Goal: Find specific page/section: Find specific page/section

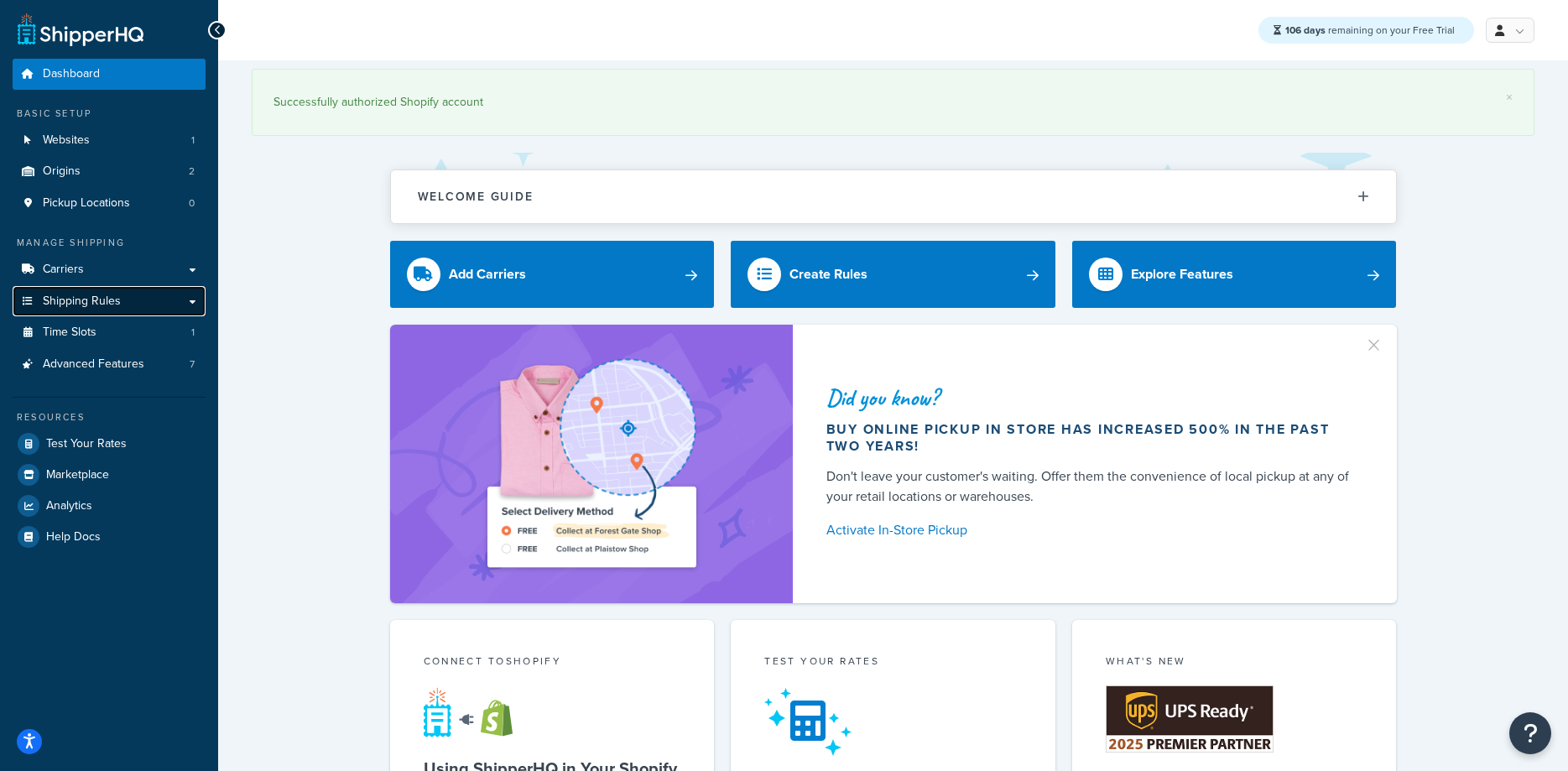
click at [116, 290] on link "Shipping Rules" at bounding box center [109, 302] width 193 height 31
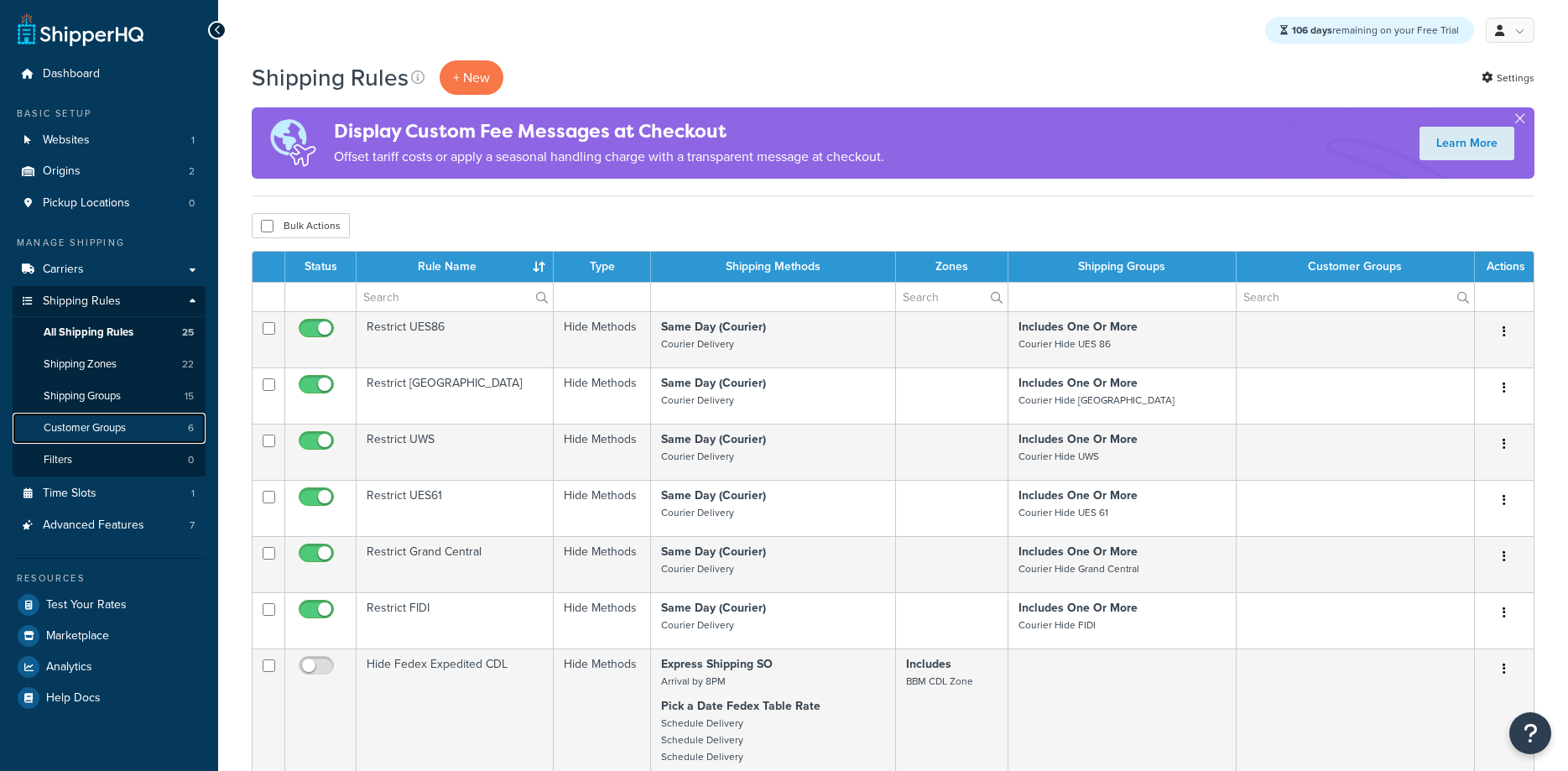
click at [100, 431] on span "Customer Groups" at bounding box center [85, 428] width 82 height 15
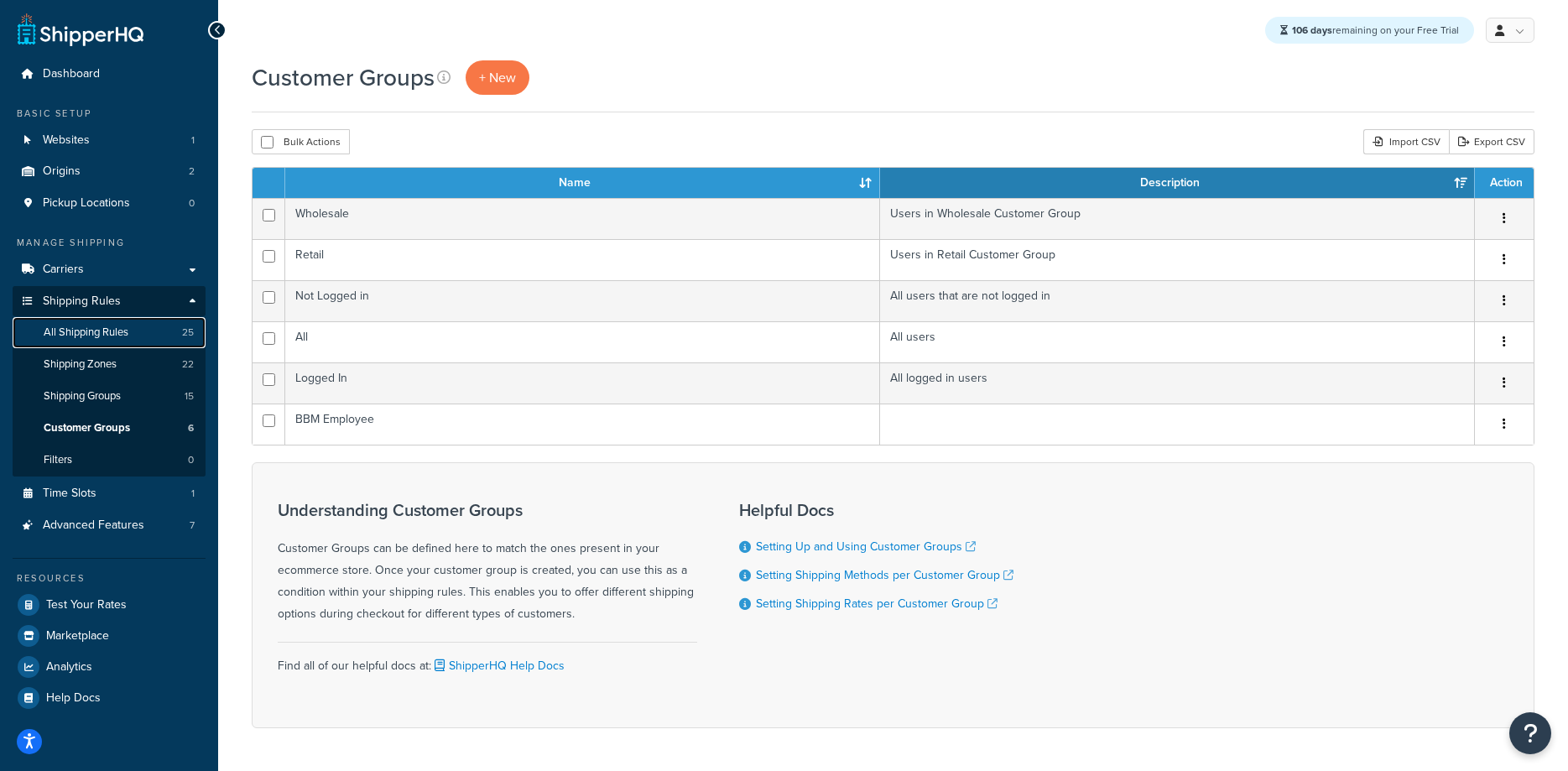
click at [93, 327] on span "All Shipping Rules" at bounding box center [86, 332] width 85 height 15
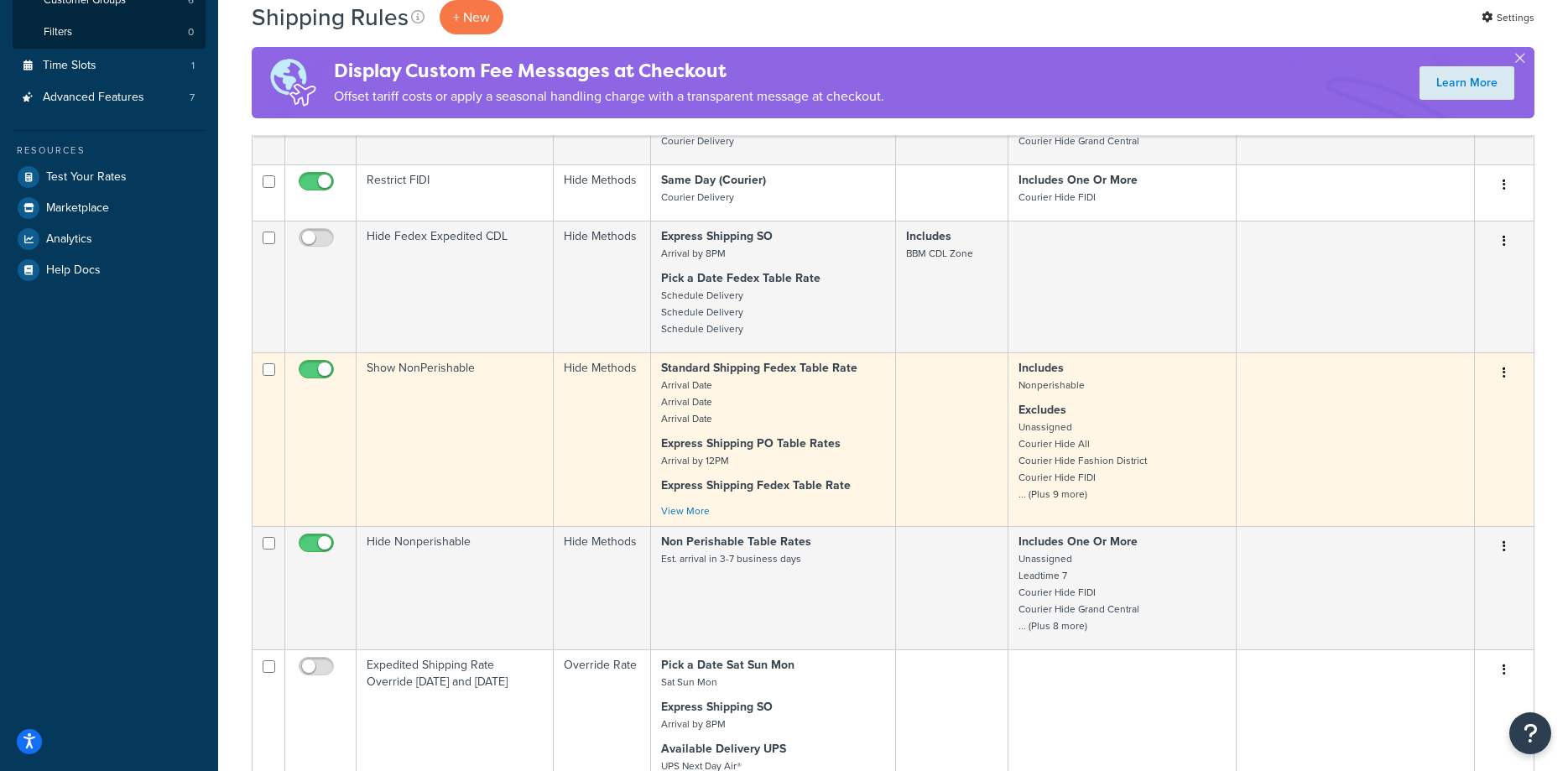
scroll to position [770, 0]
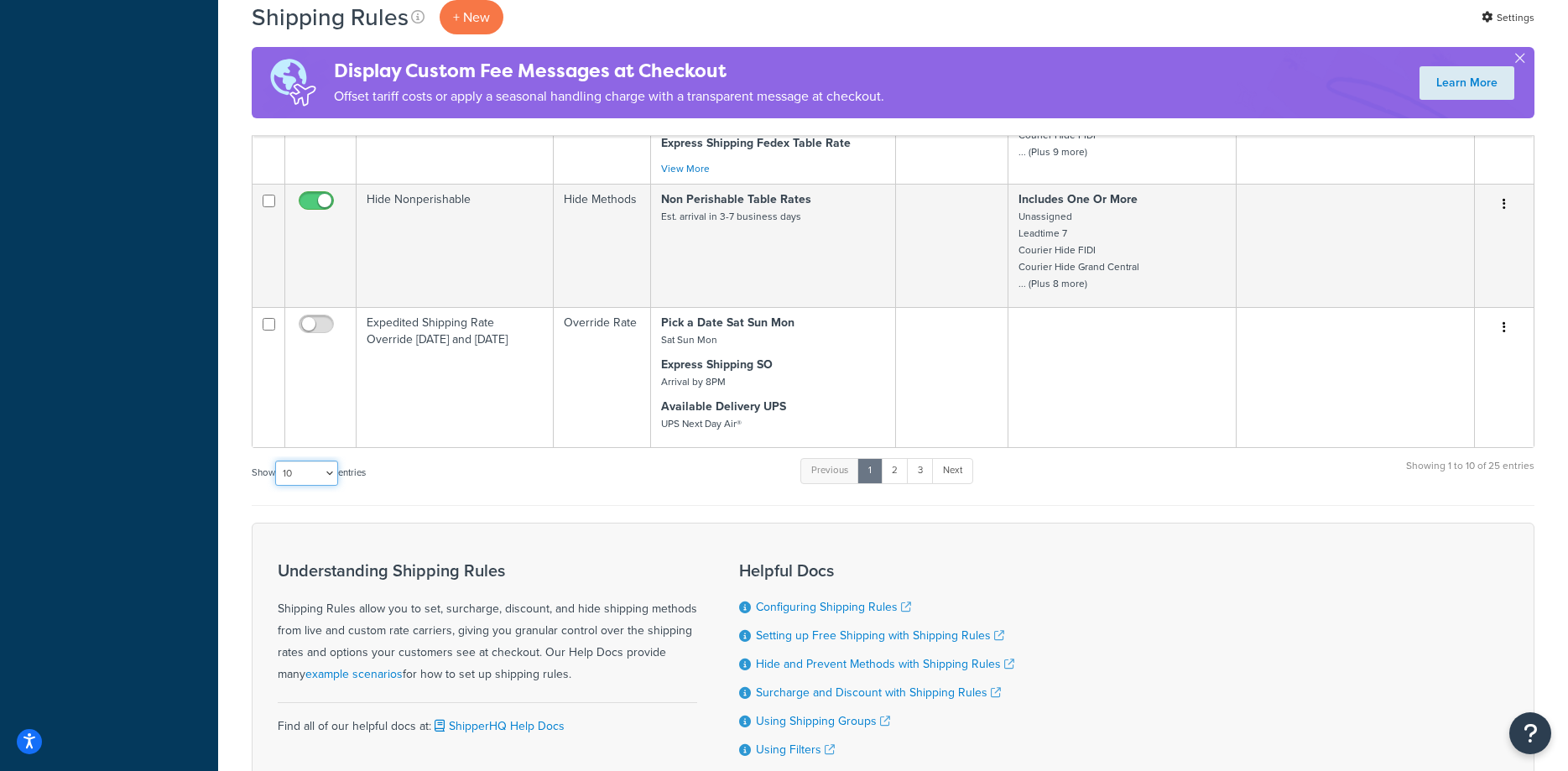
select select "25"
click option "25" at bounding box center [0, 0] width 0 height 0
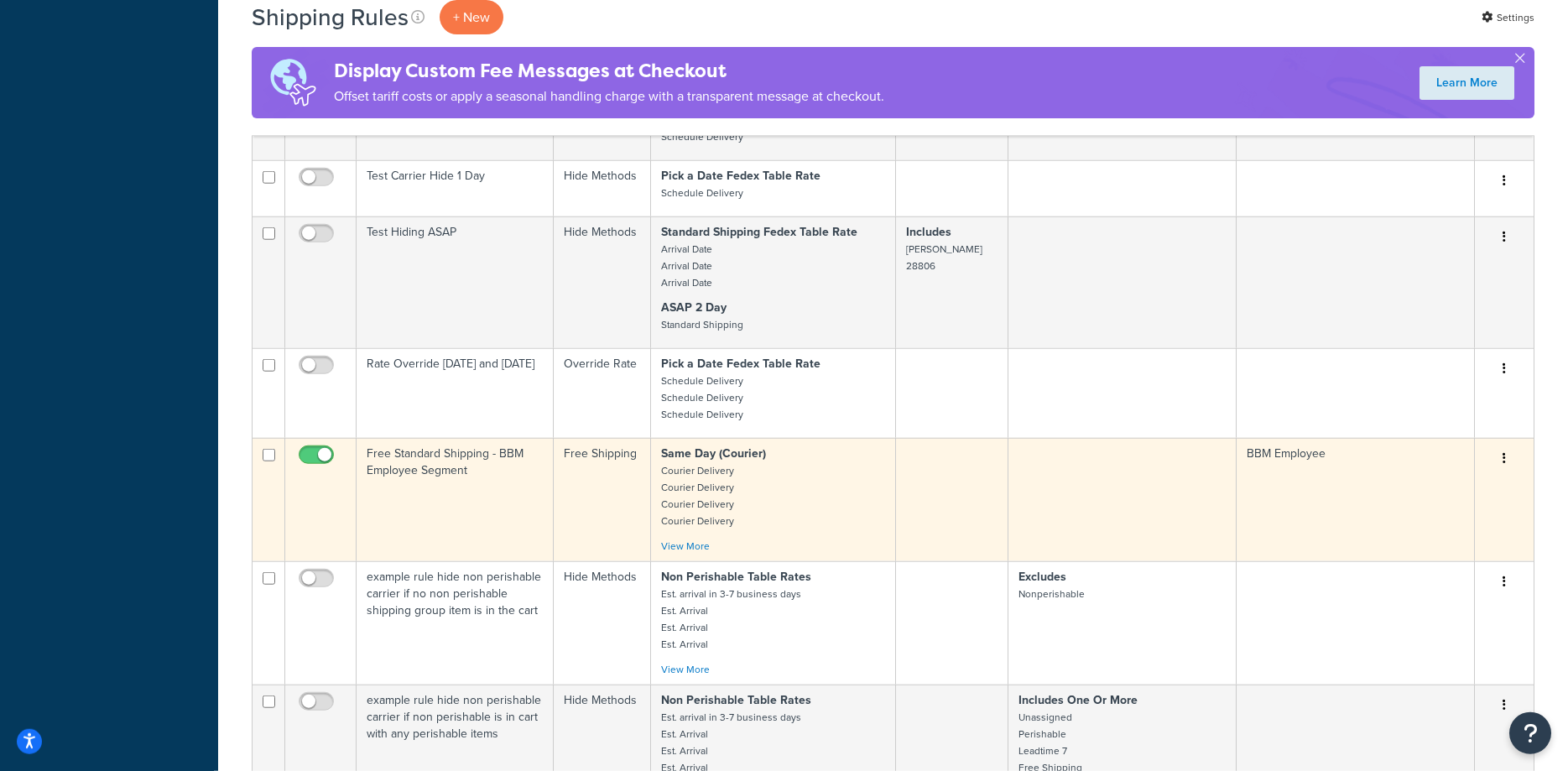
scroll to position [1712, 0]
click at [449, 456] on td "Free Standard Shipping - BBM Employee Segment" at bounding box center [455, 499] width 197 height 123
